Goal: Task Accomplishment & Management: Manage account settings

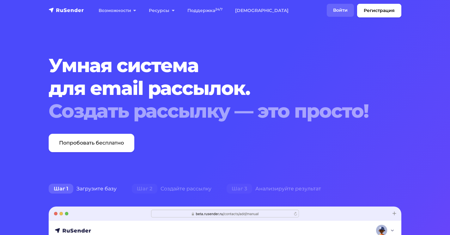
click at [339, 8] on link "Войти" at bounding box center [340, 10] width 27 height 13
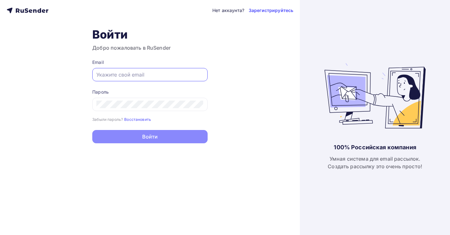
type input "[EMAIL_ADDRESS][DOMAIN_NAME]"
click at [150, 137] on button "Войти" at bounding box center [149, 136] width 115 height 13
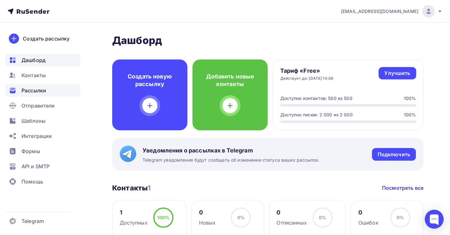
click at [38, 92] on span "Рассылки" at bounding box center [33, 91] width 25 height 8
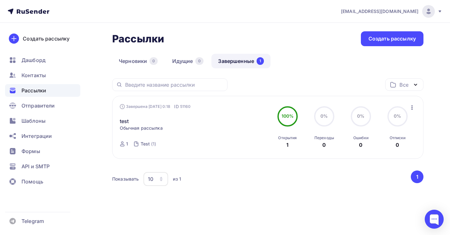
scroll to position [27, 0]
click at [34, 107] on span "Отправители" at bounding box center [37, 106] width 33 height 8
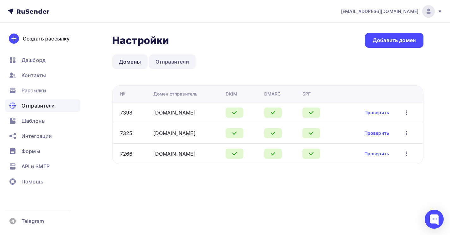
click at [169, 62] on link "Отправители" at bounding box center [172, 61] width 47 height 15
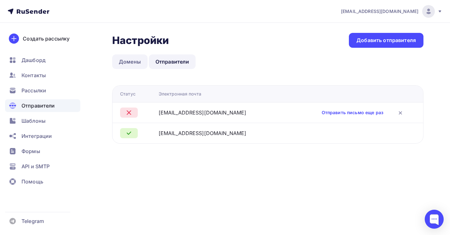
click at [134, 59] on link "Домены" at bounding box center [129, 61] width 35 height 15
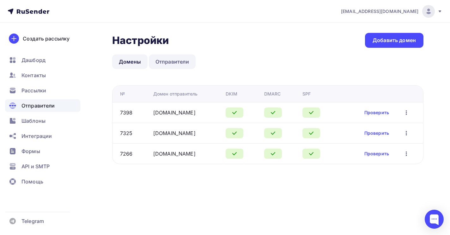
click at [175, 61] on link "Отправители" at bounding box center [172, 61] width 47 height 15
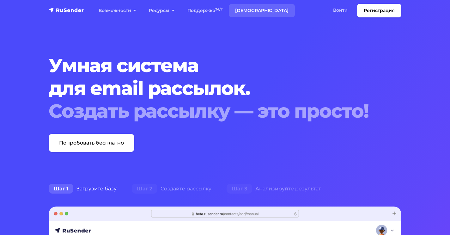
click at [249, 12] on link "[DEMOGRAPHIC_DATA]" at bounding box center [262, 10] width 66 height 13
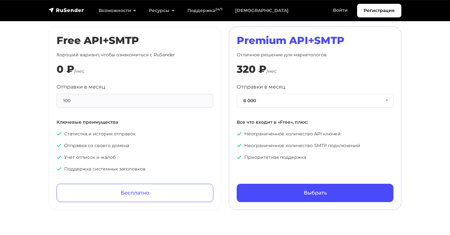
scroll to position [313, 0]
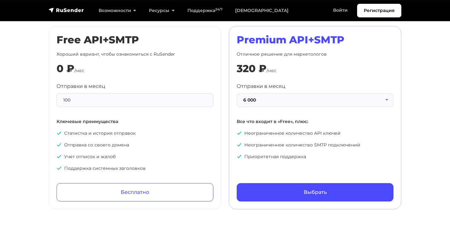
click at [346, 98] on button "6 000" at bounding box center [315, 100] width 157 height 14
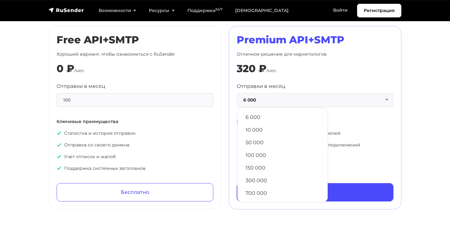
click at [342, 99] on button "6 000" at bounding box center [315, 100] width 157 height 14
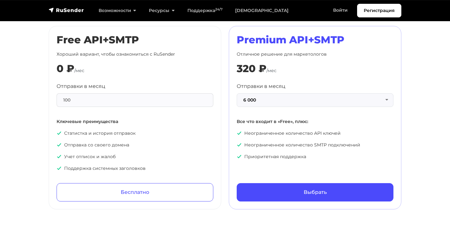
click at [342, 99] on button "6 000" at bounding box center [315, 100] width 157 height 14
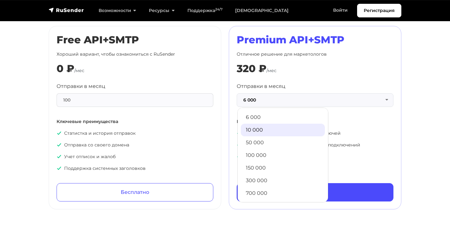
click at [305, 127] on link "10 000" at bounding box center [283, 130] width 84 height 13
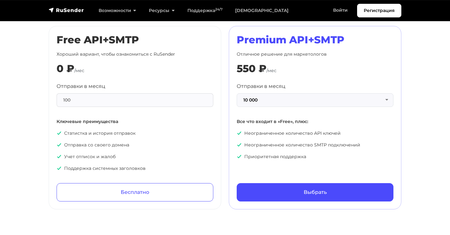
click at [385, 100] on button "10 000" at bounding box center [315, 100] width 157 height 14
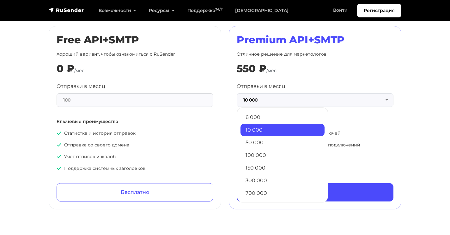
click at [385, 100] on button "10 000" at bounding box center [315, 100] width 157 height 14
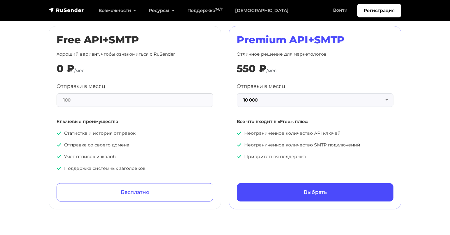
click at [385, 100] on button "10 000" at bounding box center [315, 100] width 157 height 14
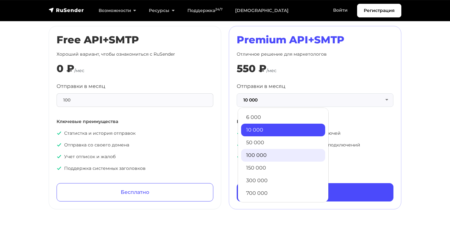
click at [310, 153] on link "100 000" at bounding box center [283, 155] width 84 height 13
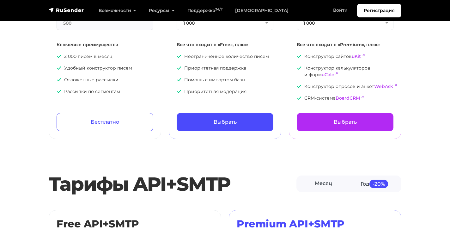
scroll to position [131, 0]
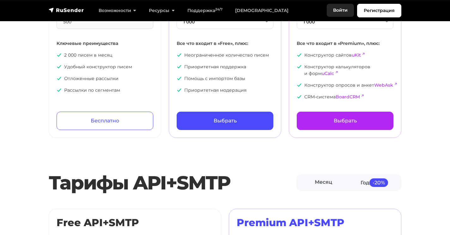
click at [342, 11] on link "Войти" at bounding box center [340, 10] width 27 height 13
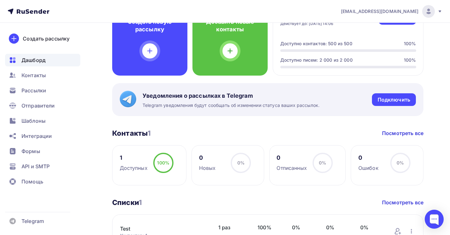
scroll to position [55, 0]
click at [44, 167] on span "API и SMTP" at bounding box center [35, 166] width 28 height 8
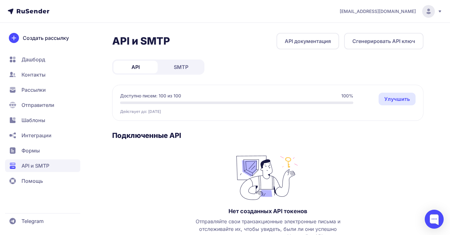
click at [186, 63] on span "SMTP" at bounding box center [181, 67] width 15 height 8
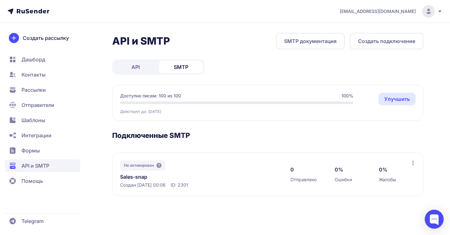
click at [39, 103] on span "Отправители" at bounding box center [37, 105] width 33 height 8
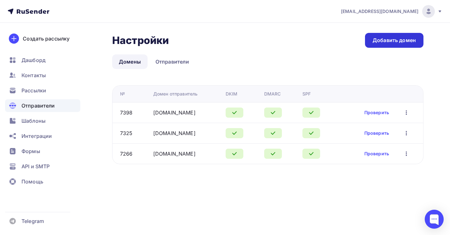
click at [398, 41] on div "Добавить домен" at bounding box center [394, 40] width 43 height 7
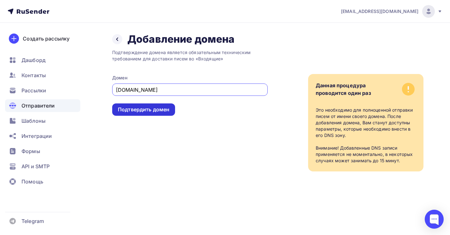
type input "100hr.ru"
click at [159, 112] on div "Подтвердить домен" at bounding box center [144, 109] width 52 height 7
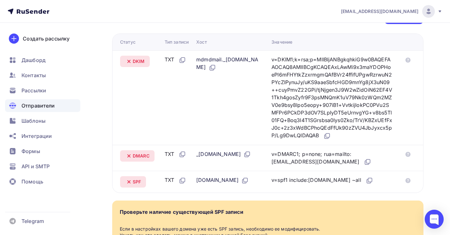
scroll to position [162, 0]
click at [330, 133] on icon at bounding box center [328, 135] width 4 height 4
click at [184, 58] on icon at bounding box center [182, 60] width 4 height 4
click at [216, 64] on icon at bounding box center [213, 68] width 8 height 8
click at [331, 132] on icon at bounding box center [327, 136] width 8 height 8
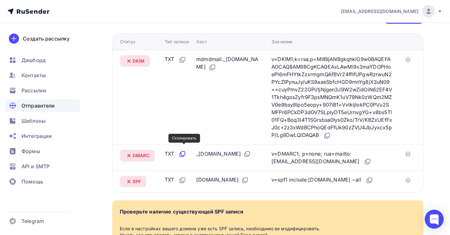
click at [186, 150] on icon at bounding box center [183, 154] width 8 height 8
click at [246, 151] on icon at bounding box center [248, 153] width 4 height 4
click at [366, 163] on icon at bounding box center [368, 161] width 4 height 4
click at [185, 182] on icon at bounding box center [183, 180] width 8 height 8
click at [241, 179] on icon at bounding box center [245, 180] width 8 height 8
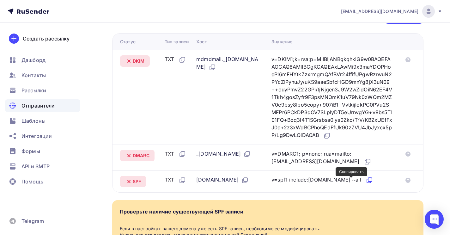
click at [366, 181] on icon at bounding box center [370, 180] width 8 height 8
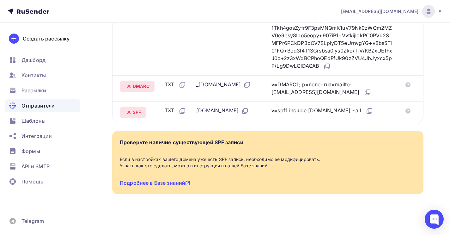
scroll to position [232, 0]
click at [181, 183] on link "Подробнее в Базе знаний" at bounding box center [155, 182] width 70 height 6
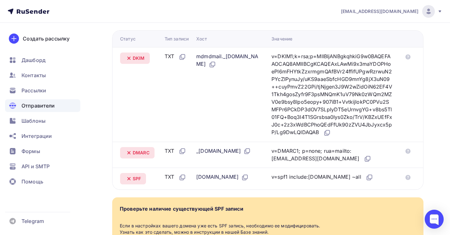
scroll to position [163, 0]
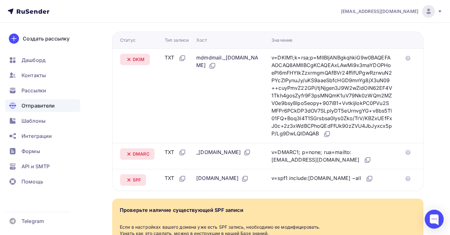
drag, startPoint x: 349, startPoint y: 126, endPoint x: 276, endPoint y: 52, distance: 104.3
click at [276, 52] on td "v=DKIM1;k=rsa;p=MIIBIjANBgkqhkiG9w0BAQEFAAOCAQ8AMIIBCgKCAQEAxLAwMi9x3maYDOPHoeP…" at bounding box center [334, 95] width 131 height 94
copy div "v=DKIM1;k=rsa;p=MIIBIjANBgkqhkiG9w0BAQEFAAOCAQ8AMIIBCgKCAQEAxLAwMi9x3maYDOPHoeP…"
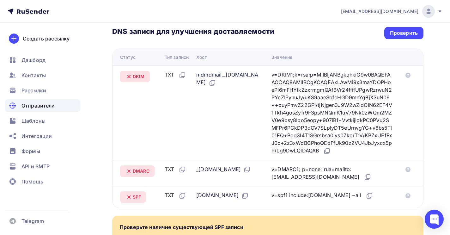
scroll to position [137, 0]
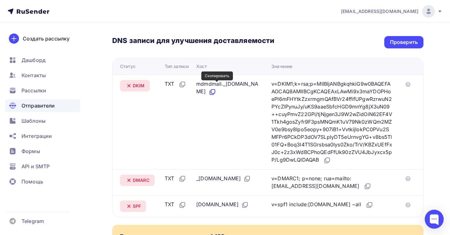
click at [215, 89] on icon at bounding box center [213, 91] width 4 height 4
click at [331, 156] on icon at bounding box center [327, 160] width 8 height 8
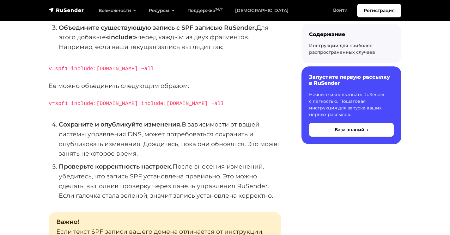
scroll to position [232, 0]
